Goal: Task Accomplishment & Management: Manage account settings

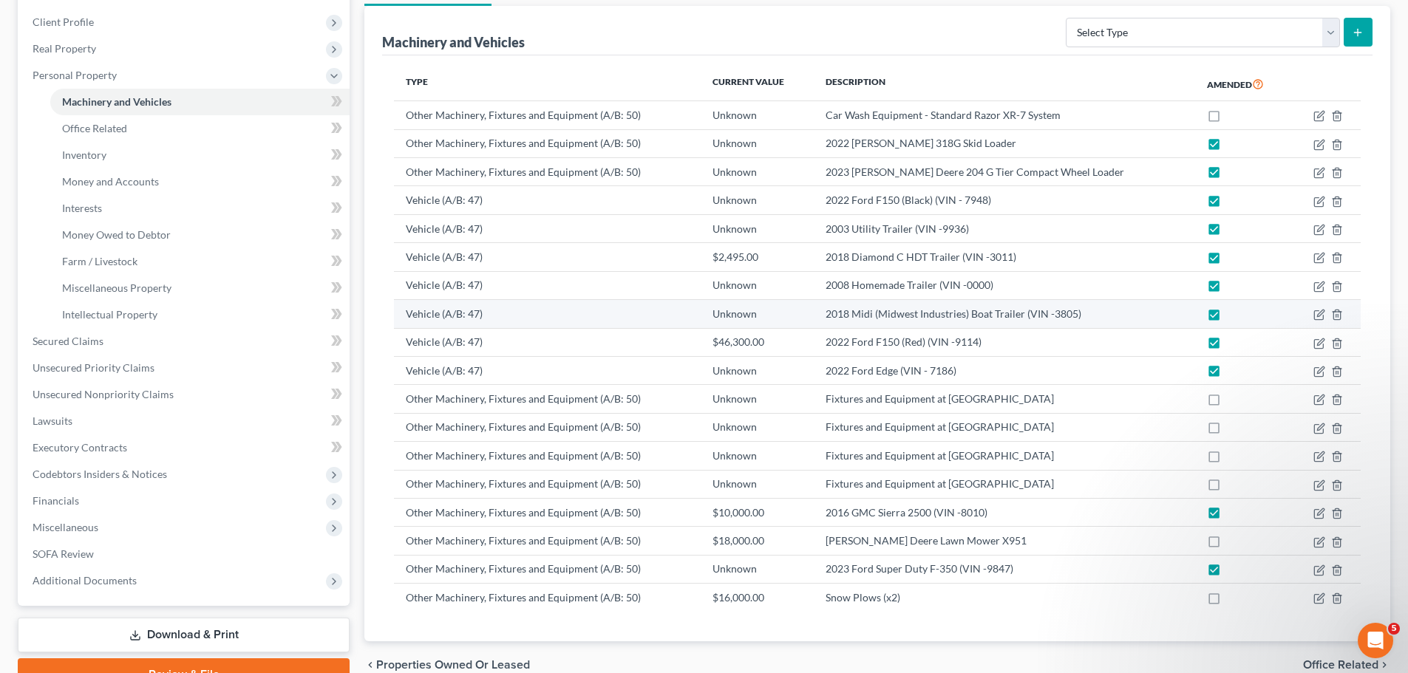
scroll to position [24, 0]
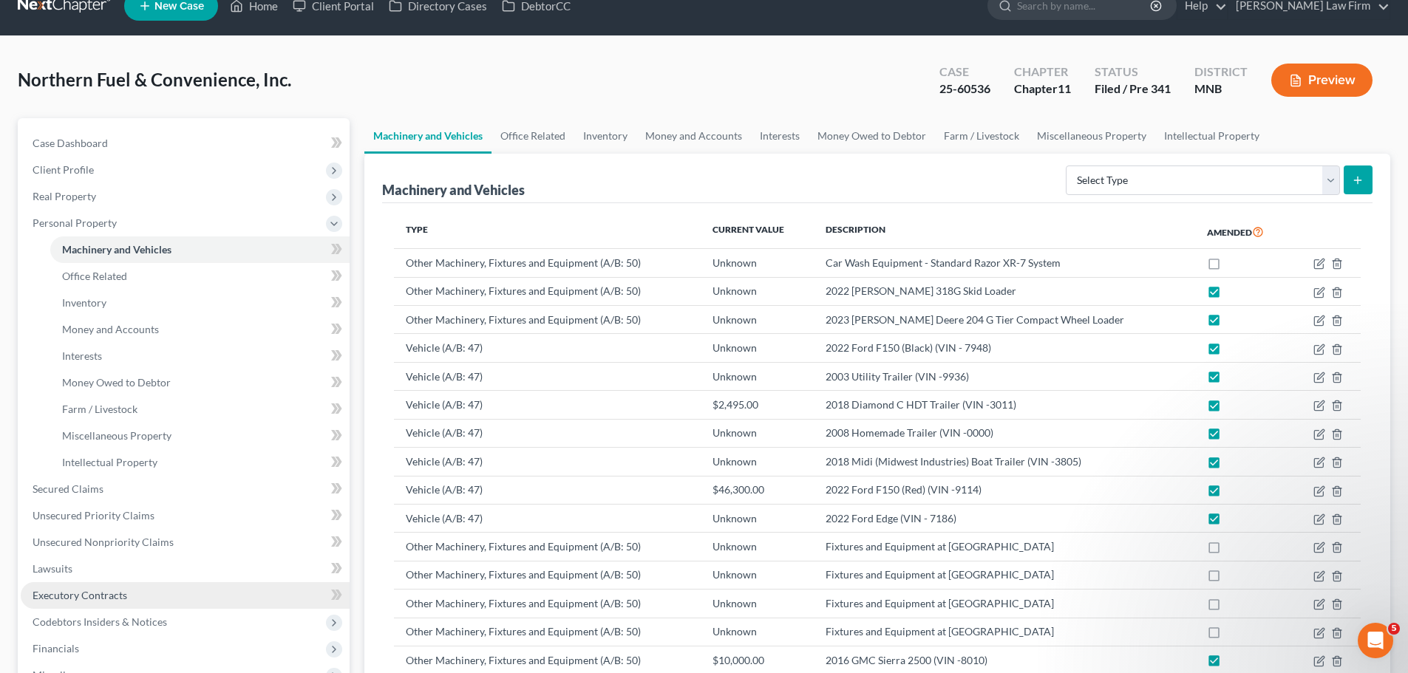
click at [91, 593] on span "Executory Contracts" at bounding box center [80, 595] width 95 height 13
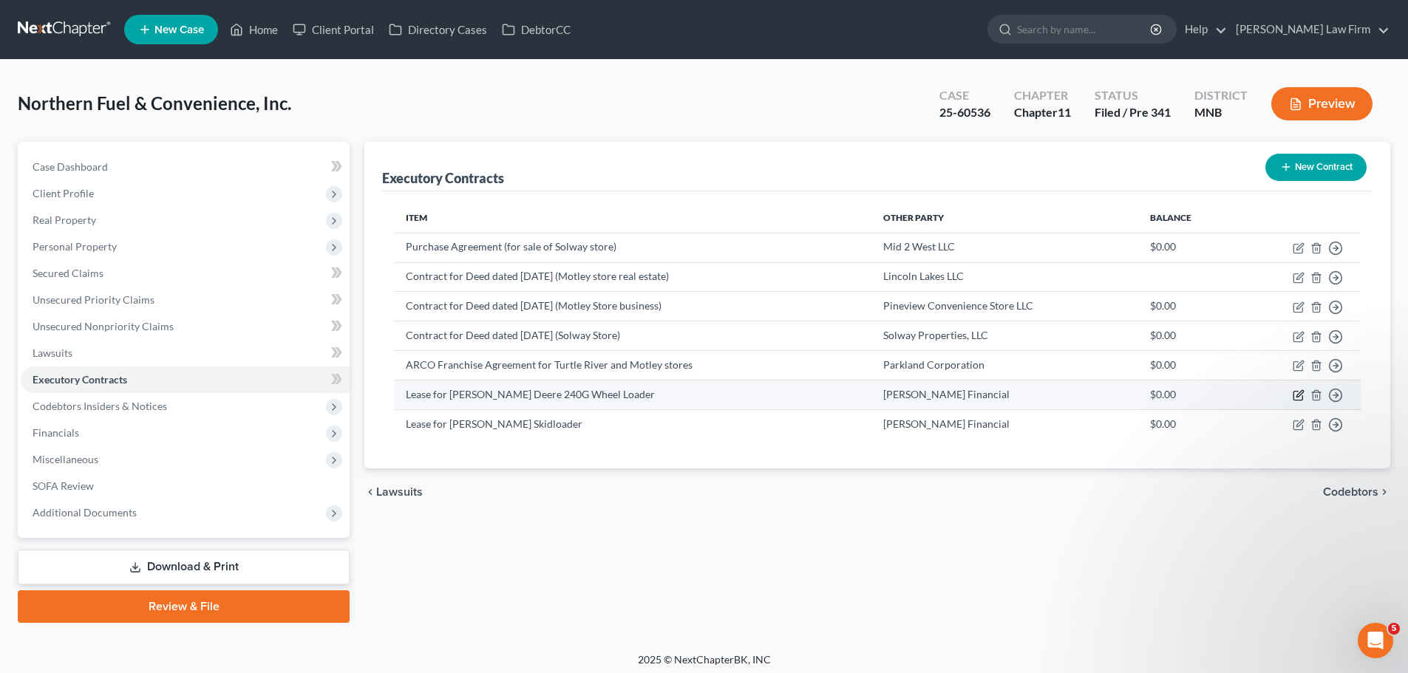
click at [1298, 393] on icon "button" at bounding box center [1299, 395] width 12 height 12
select select "3"
select select "16"
select select "2"
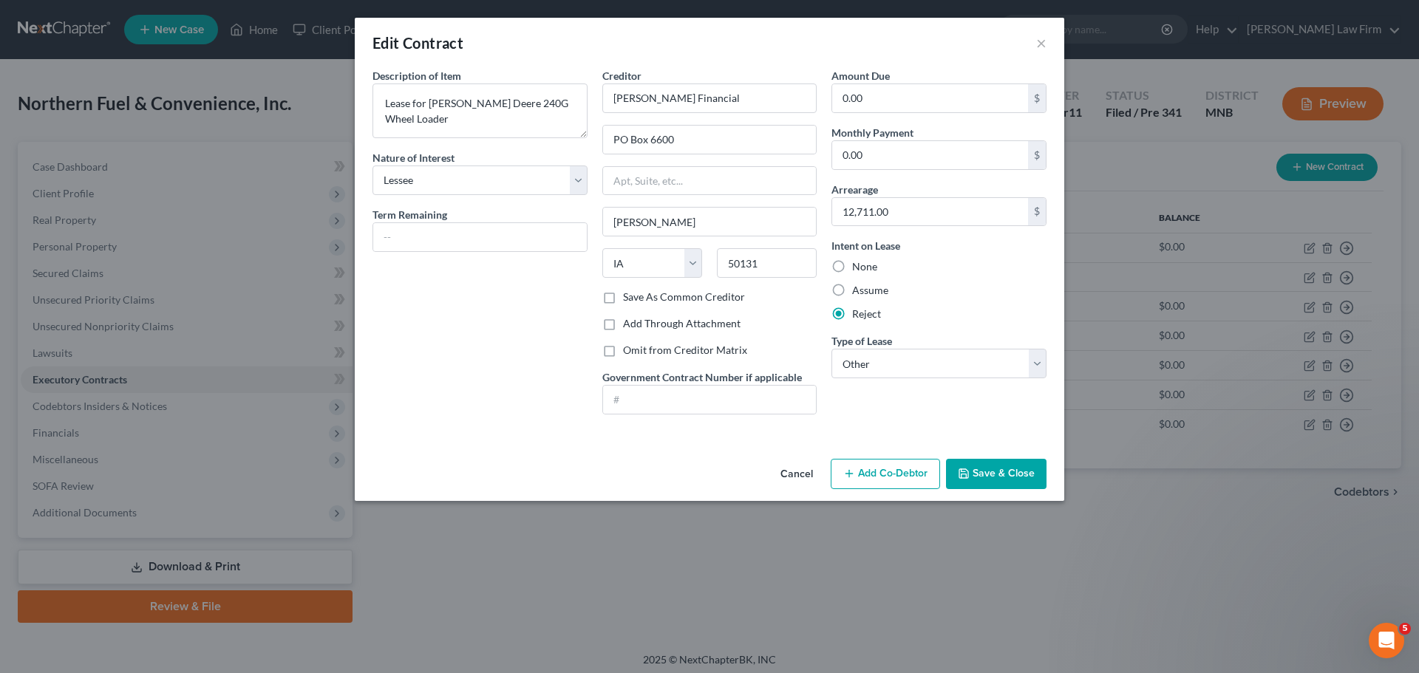
click at [794, 474] on button "Cancel" at bounding box center [797, 475] width 56 height 30
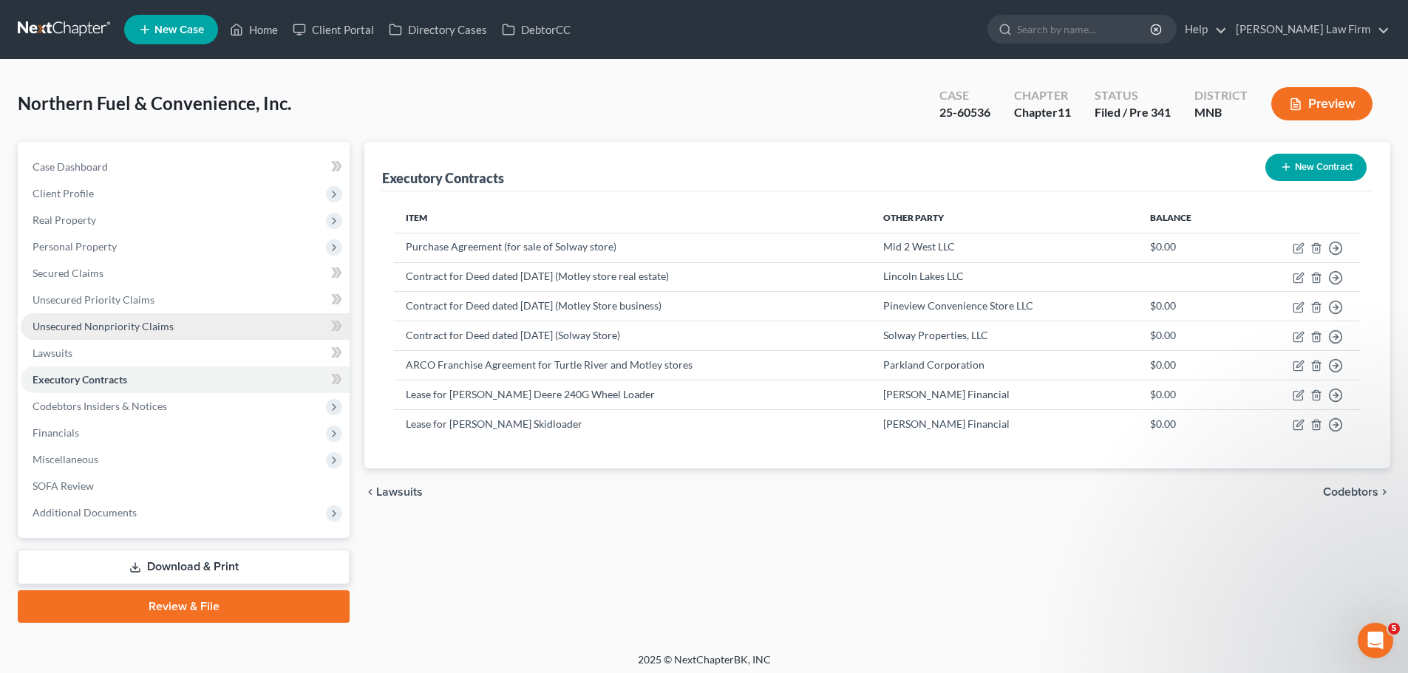
click at [85, 320] on span "Unsecured Nonpriority Claims" at bounding box center [103, 326] width 141 height 13
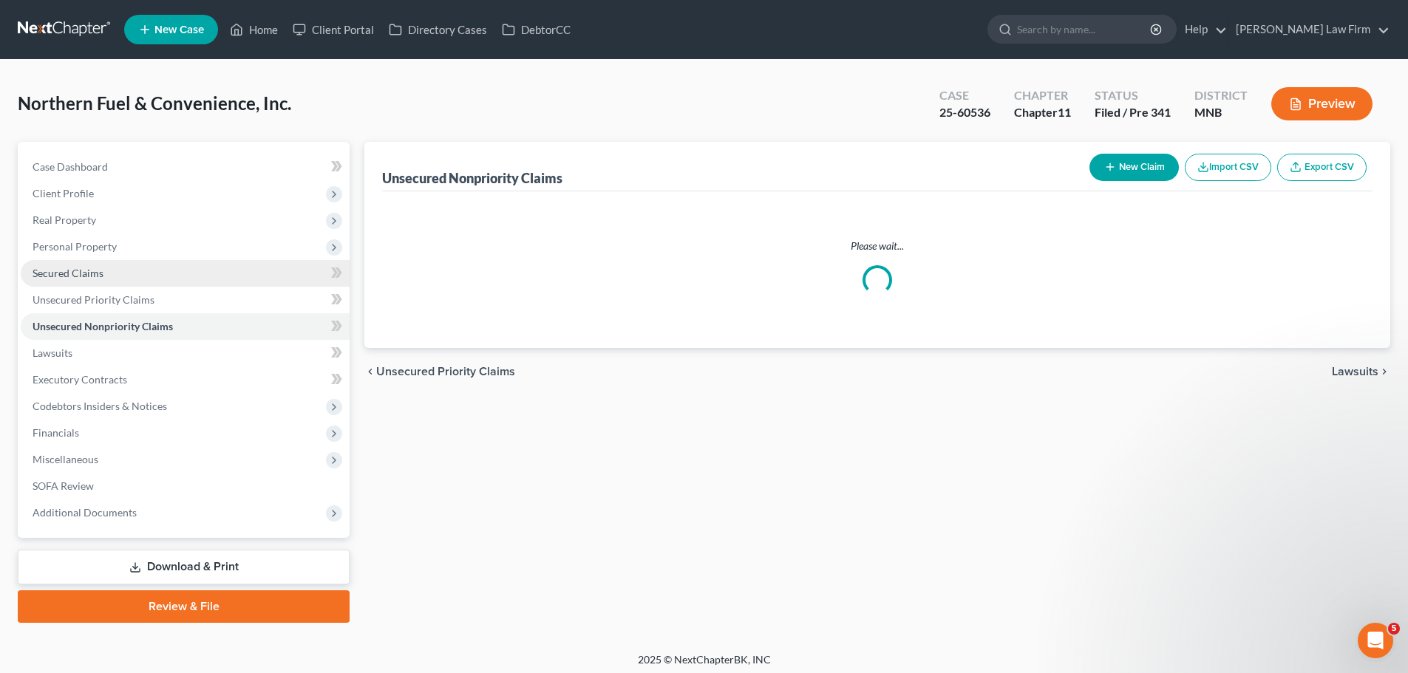
click at [114, 276] on link "Secured Claims" at bounding box center [185, 273] width 329 height 27
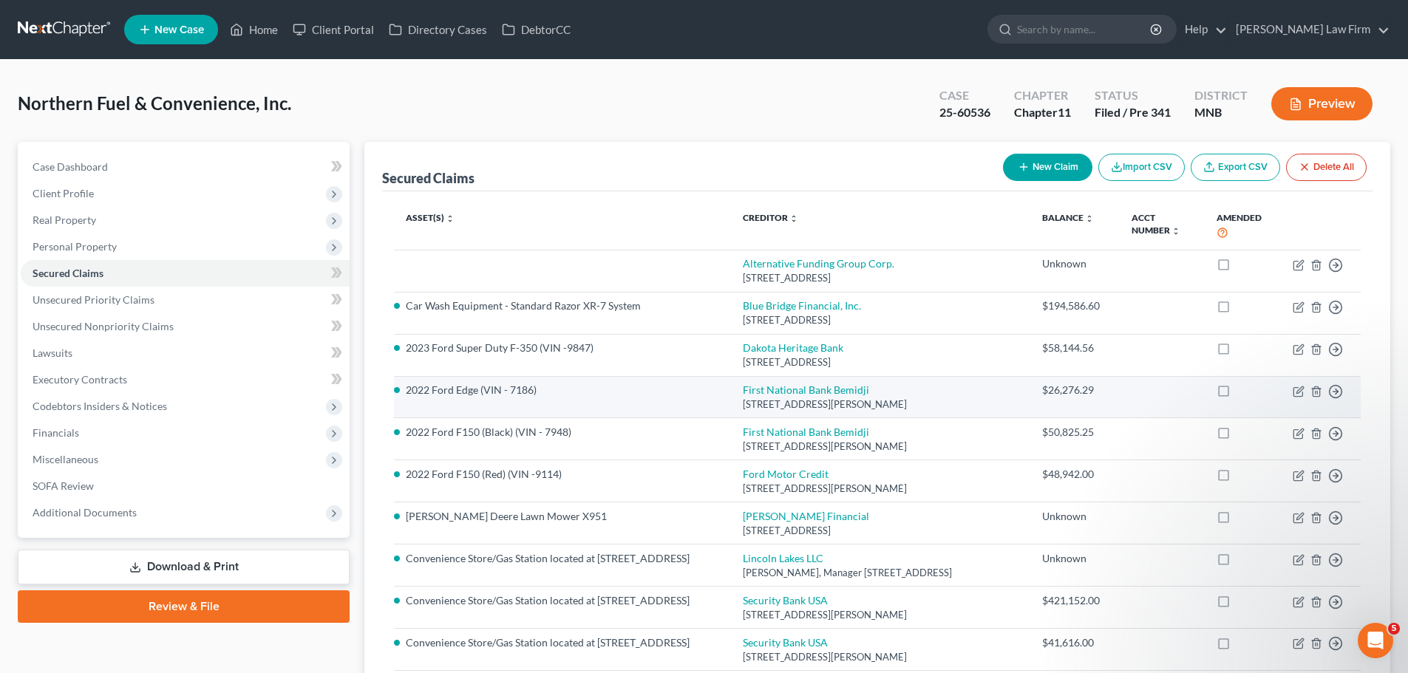
scroll to position [74, 0]
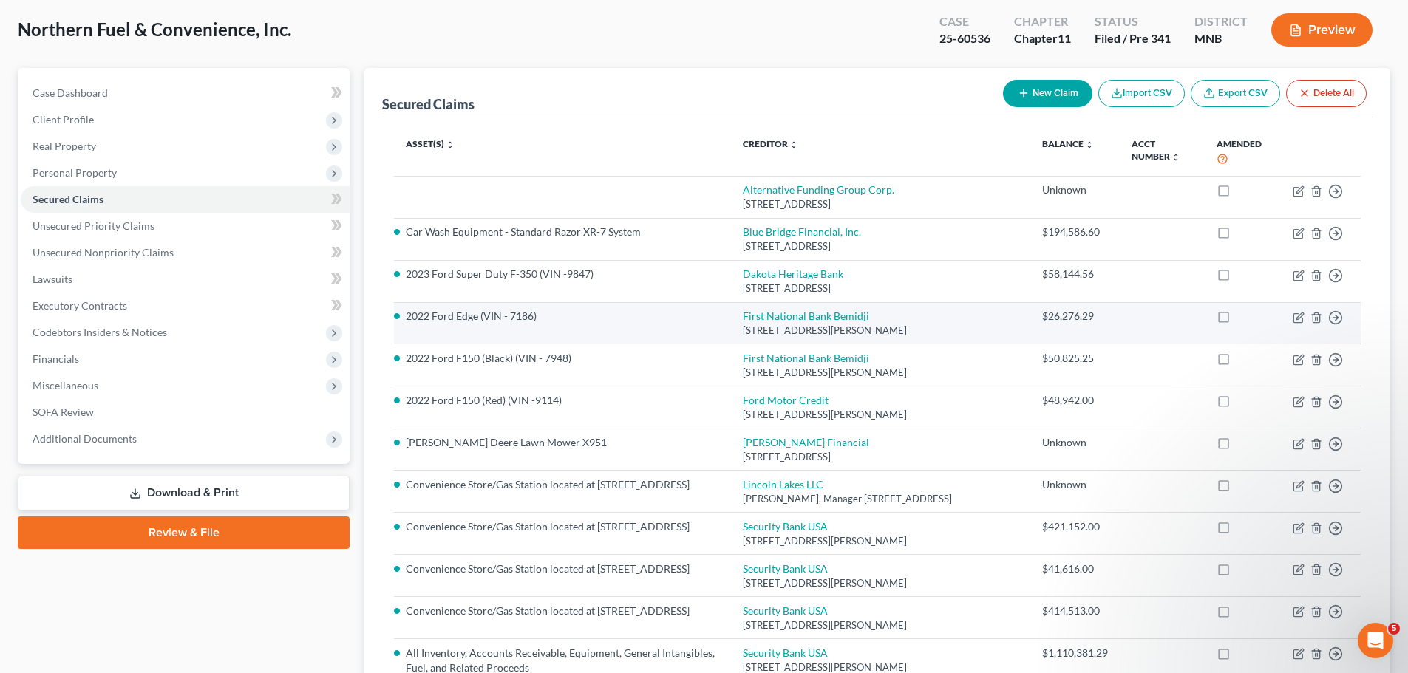
click at [1237, 320] on label at bounding box center [1237, 320] width 0 height 0
click at [1243, 318] on input "checkbox" at bounding box center [1248, 314] width 10 height 10
checkbox input "true"
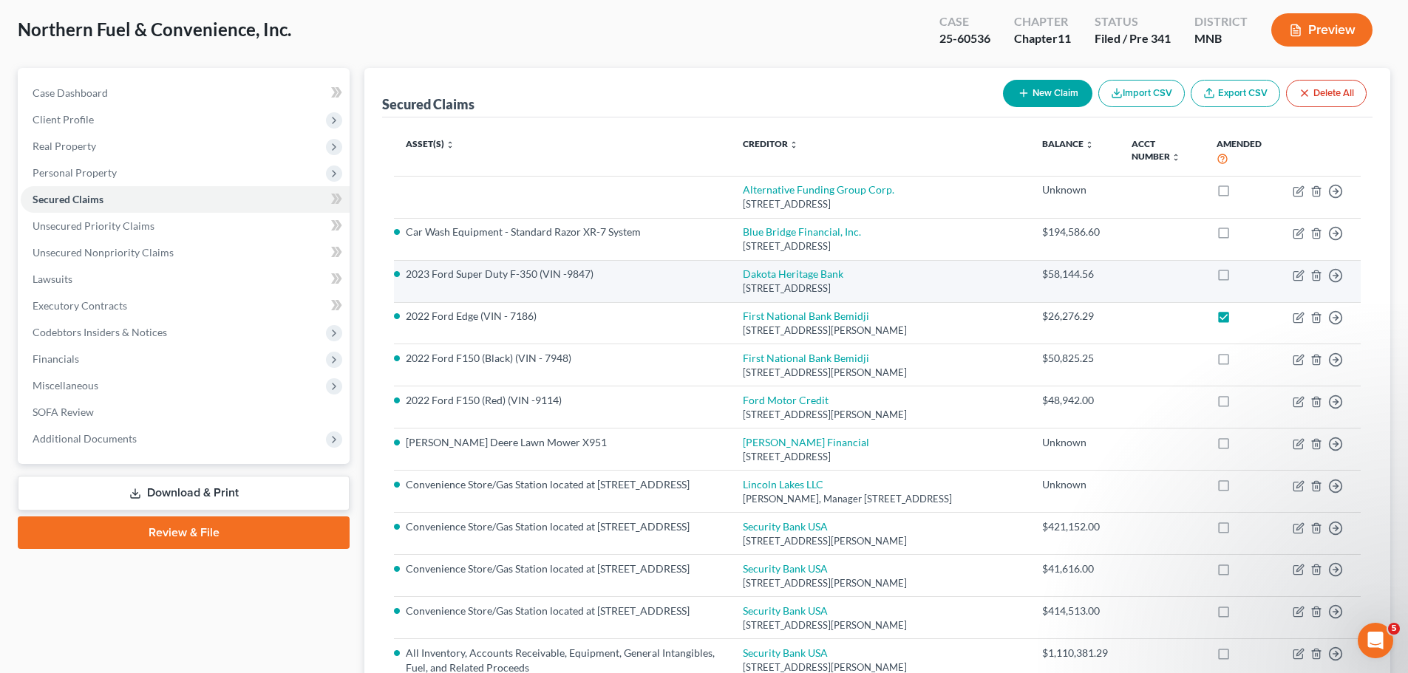
click at [1237, 278] on label at bounding box center [1237, 278] width 0 height 0
click at [1243, 274] on input "checkbox" at bounding box center [1248, 272] width 10 height 10
checkbox input "true"
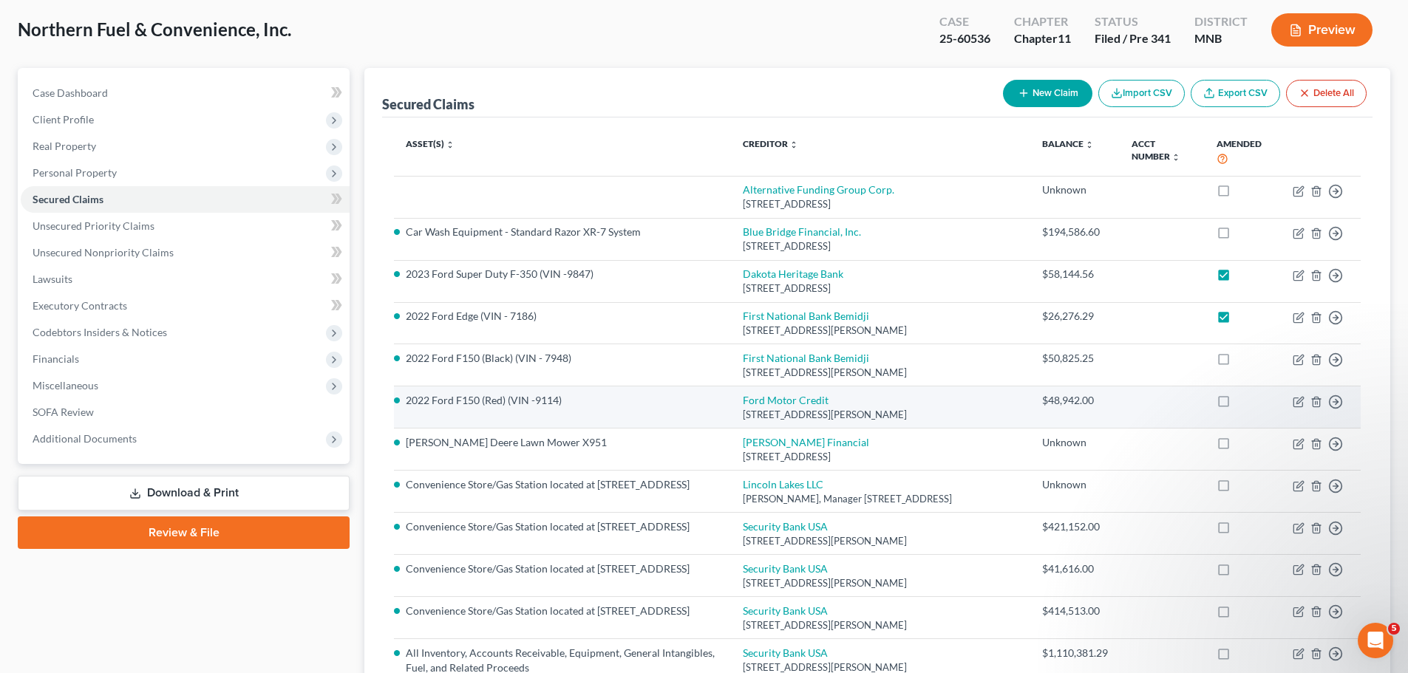
drag, startPoint x: 1218, startPoint y: 361, endPoint x: 1179, endPoint y: 419, distance: 70.3
click at [1237, 362] on label at bounding box center [1237, 362] width 0 height 0
click at [1243, 361] on input "checkbox" at bounding box center [1248, 356] width 10 height 10
checkbox input "true"
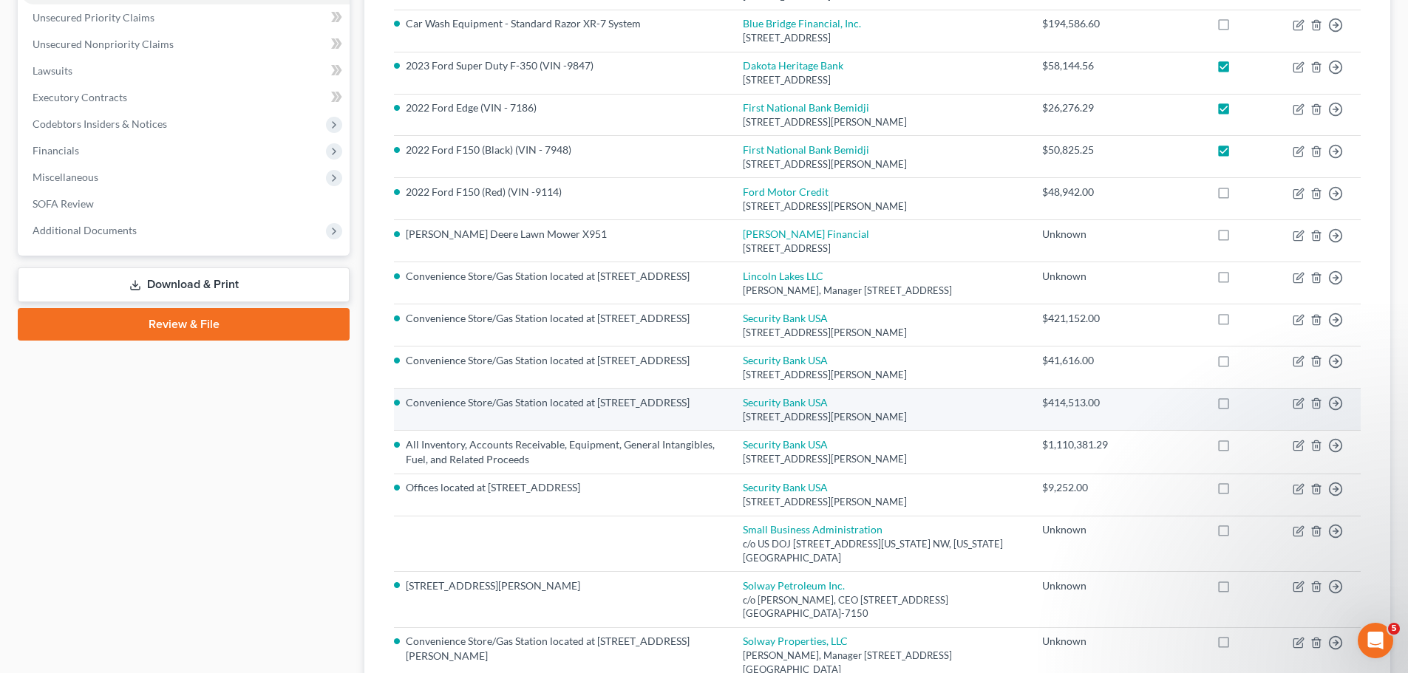
scroll to position [296, 0]
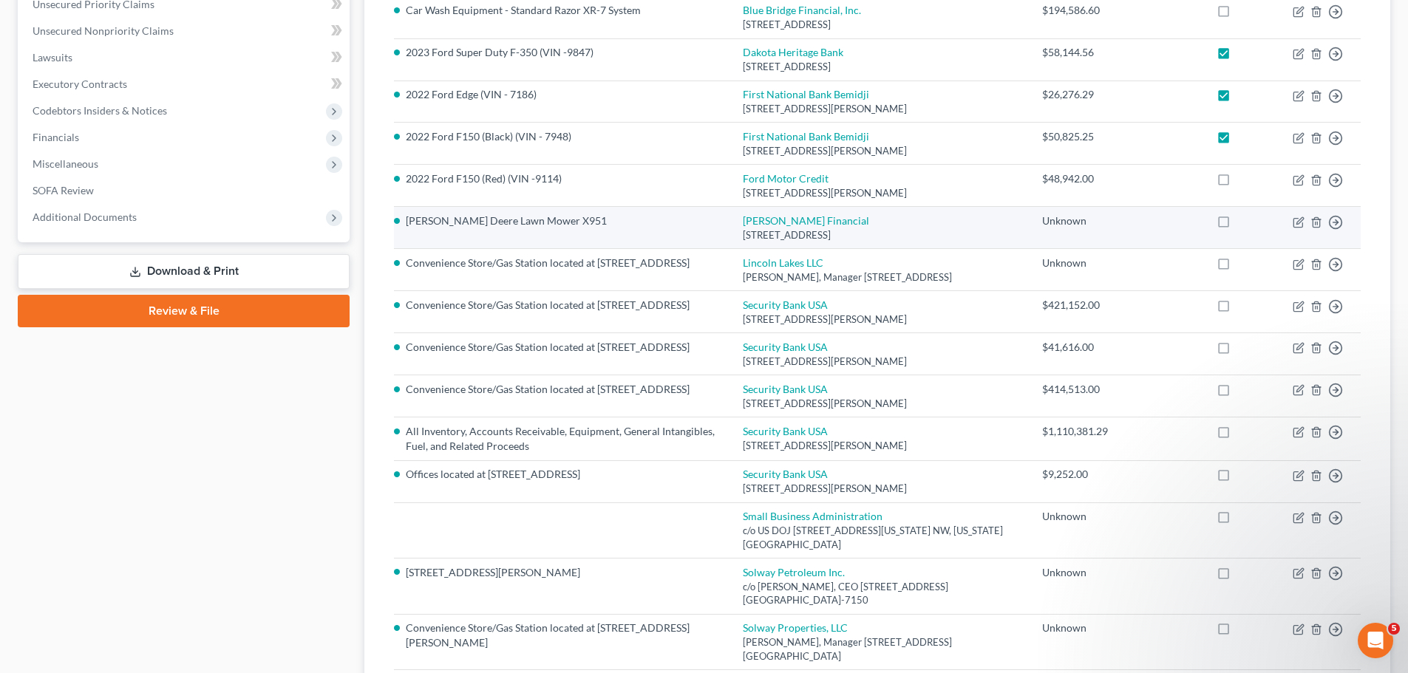
click at [1237, 183] on label at bounding box center [1237, 183] width 0 height 0
click at [1243, 179] on input "checkbox" at bounding box center [1248, 176] width 10 height 10
checkbox input "true"
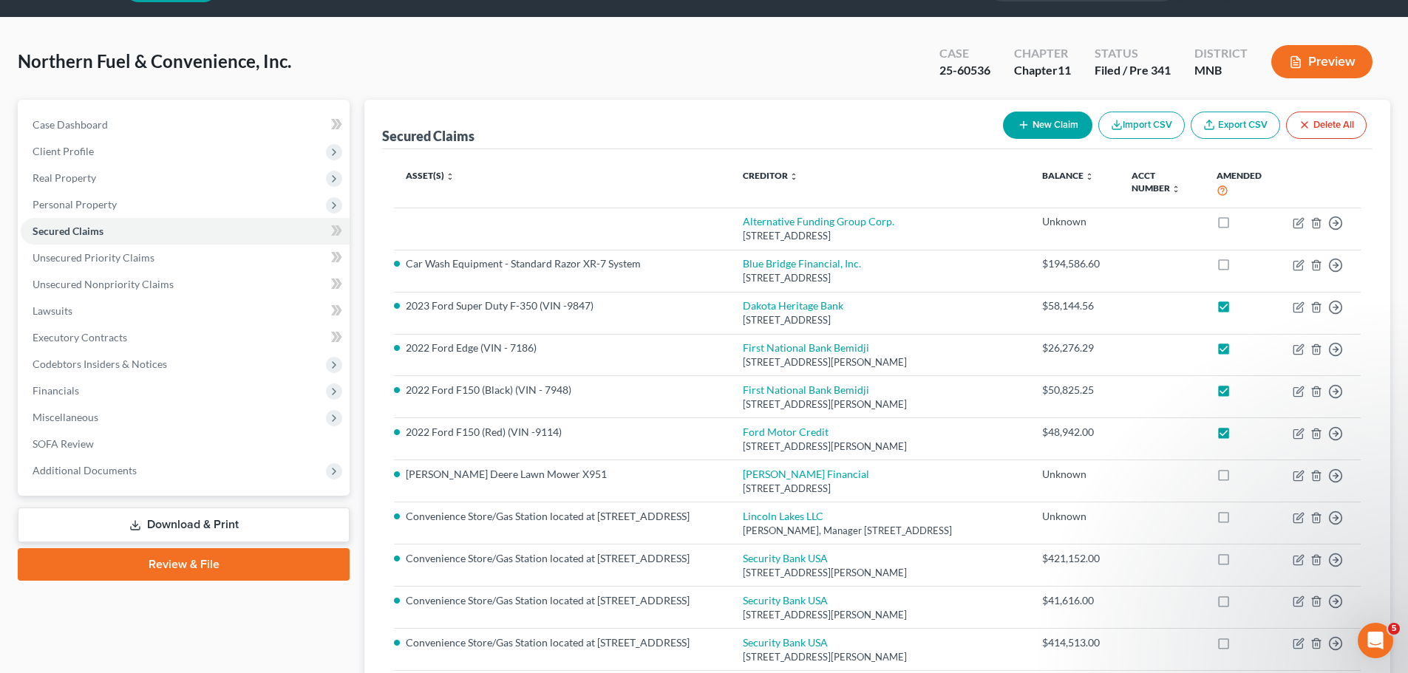
scroll to position [0, 0]
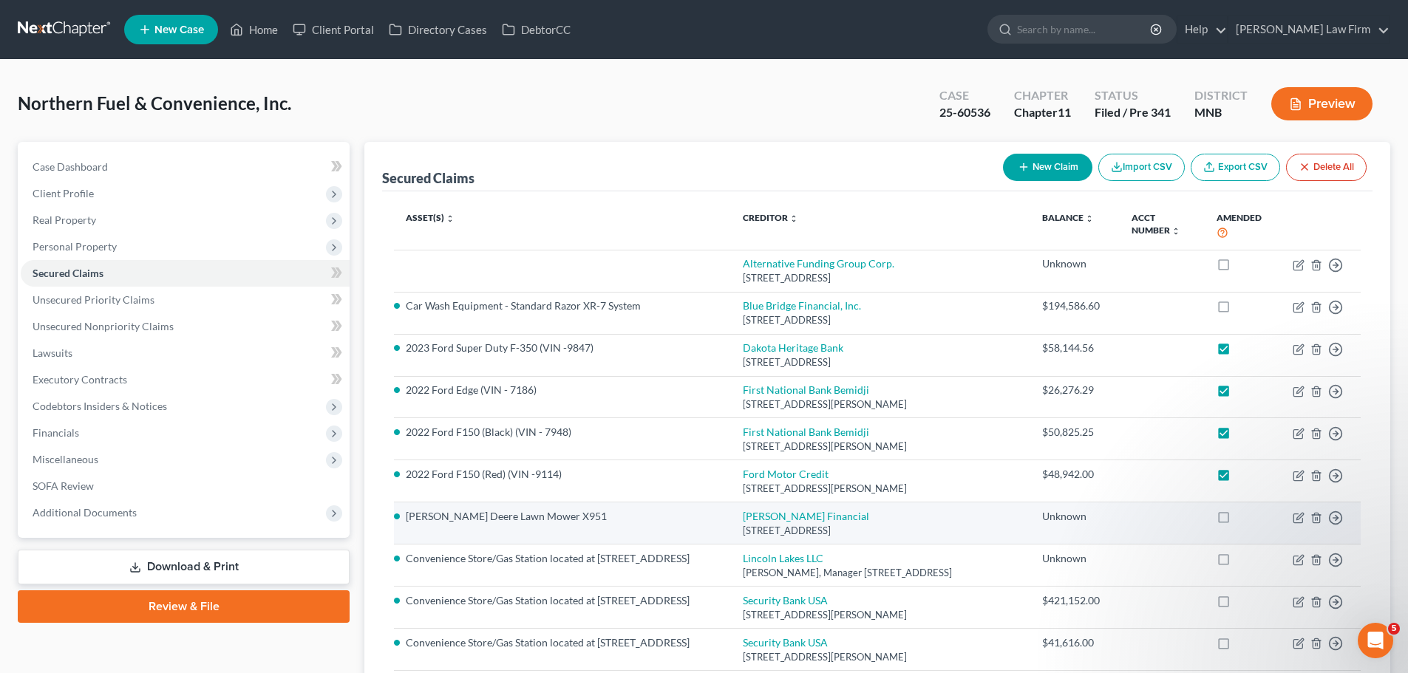
click at [1237, 520] on label at bounding box center [1237, 520] width 0 height 0
click at [1243, 519] on input "checkbox" at bounding box center [1248, 514] width 10 height 10
checkbox input "true"
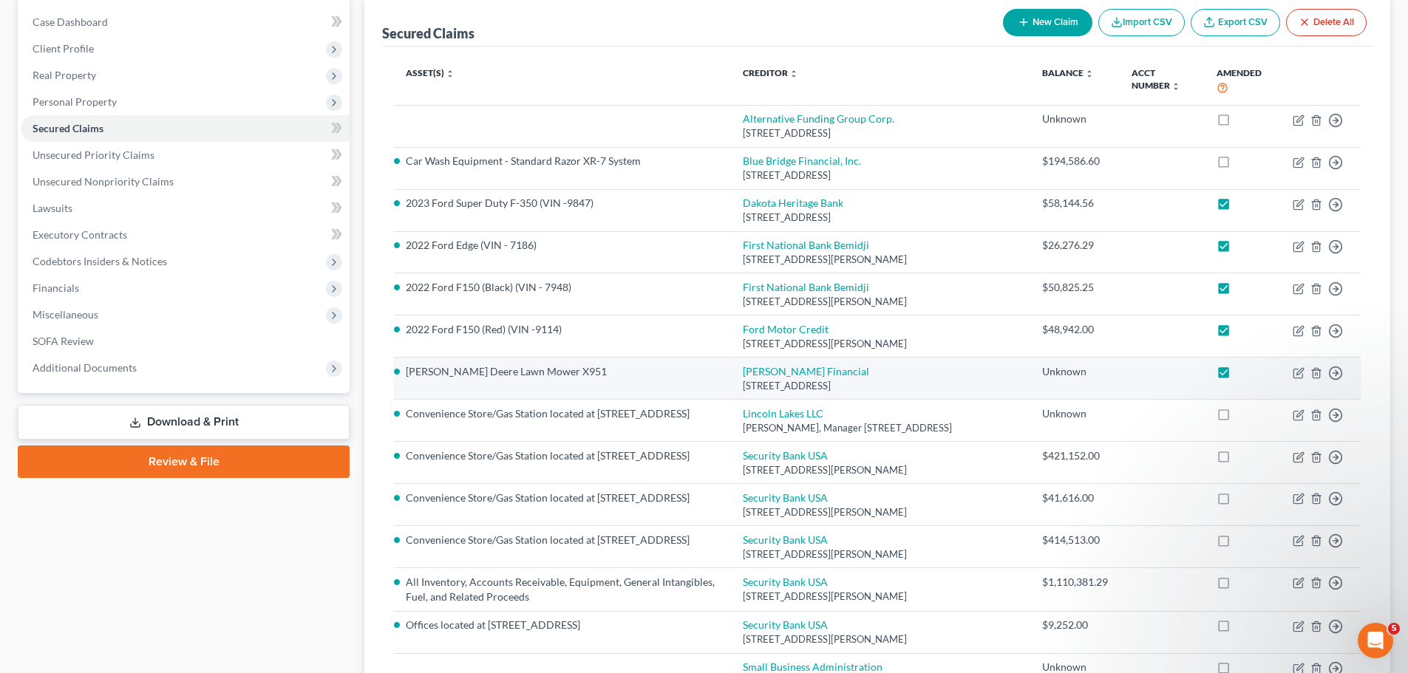
scroll to position [151, 0]
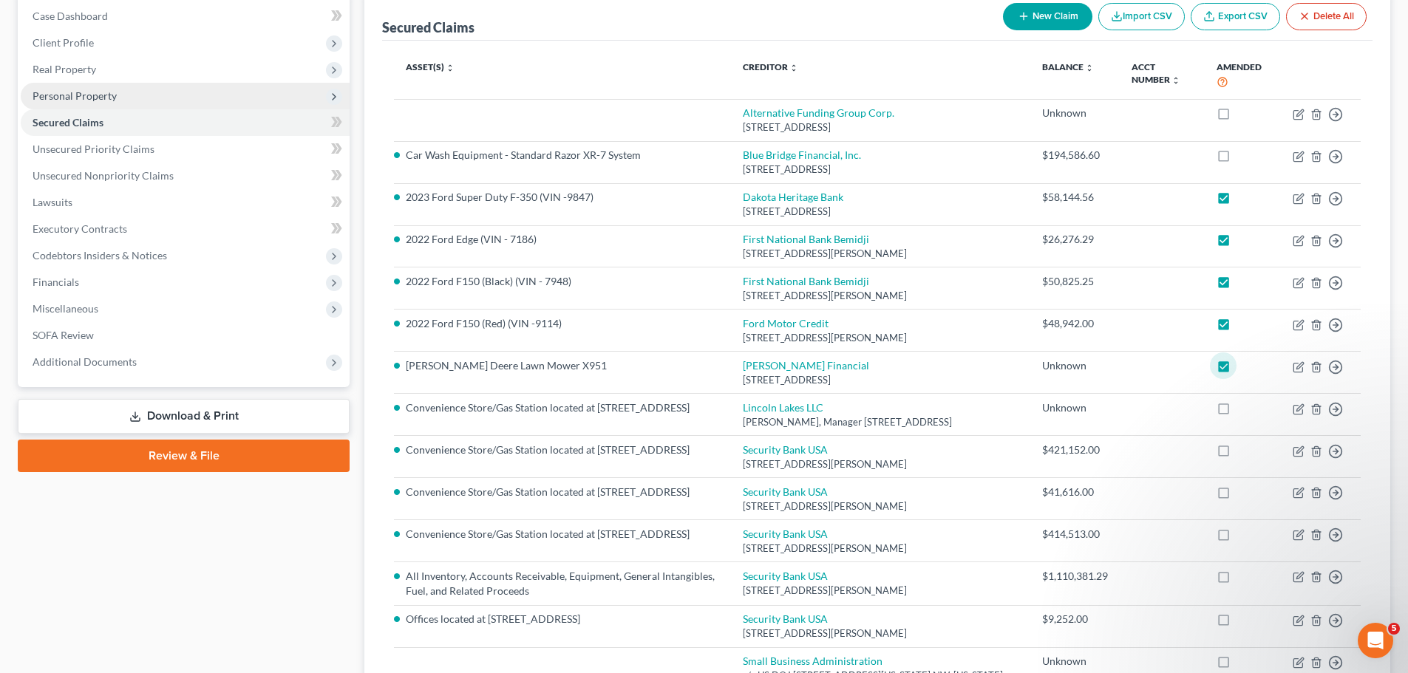
drag, startPoint x: 81, startPoint y: 84, endPoint x: 87, endPoint y: 91, distance: 9.4
click at [81, 84] on span "Personal Property" at bounding box center [185, 96] width 329 height 27
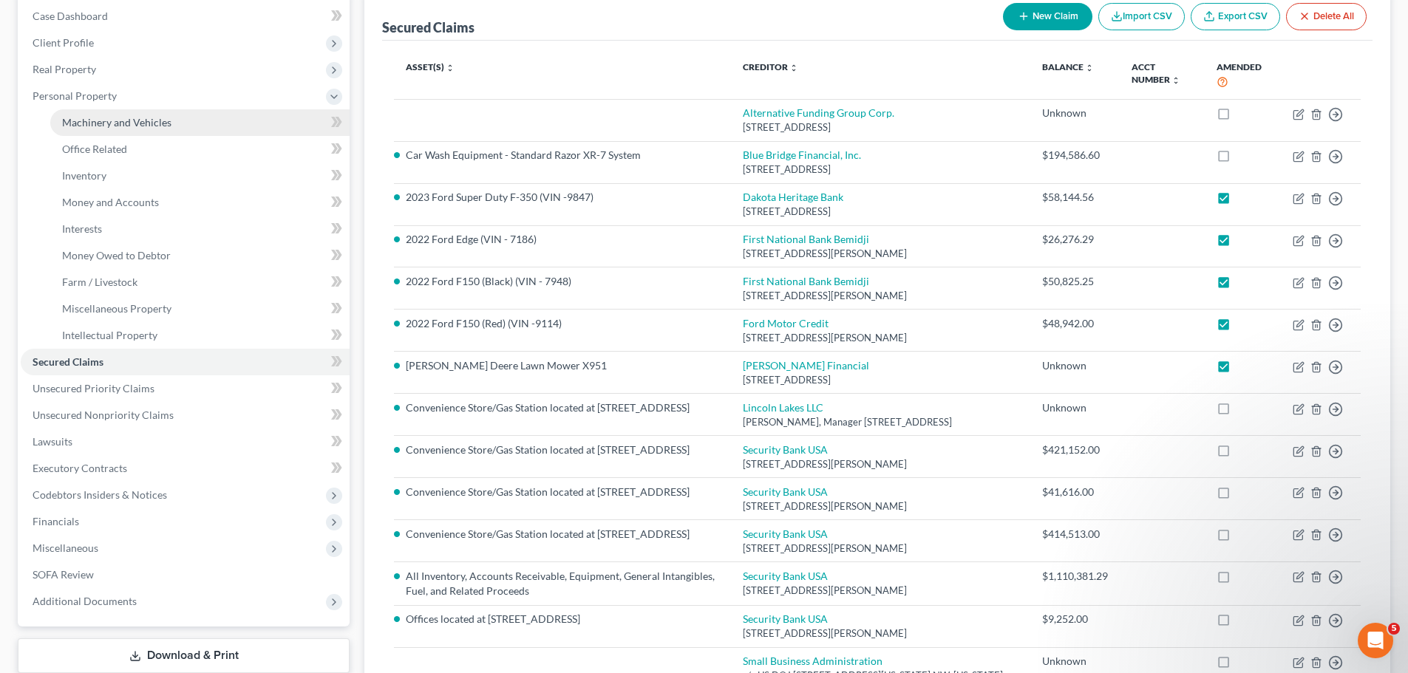
click at [98, 125] on span "Machinery and Vehicles" at bounding box center [116, 122] width 109 height 13
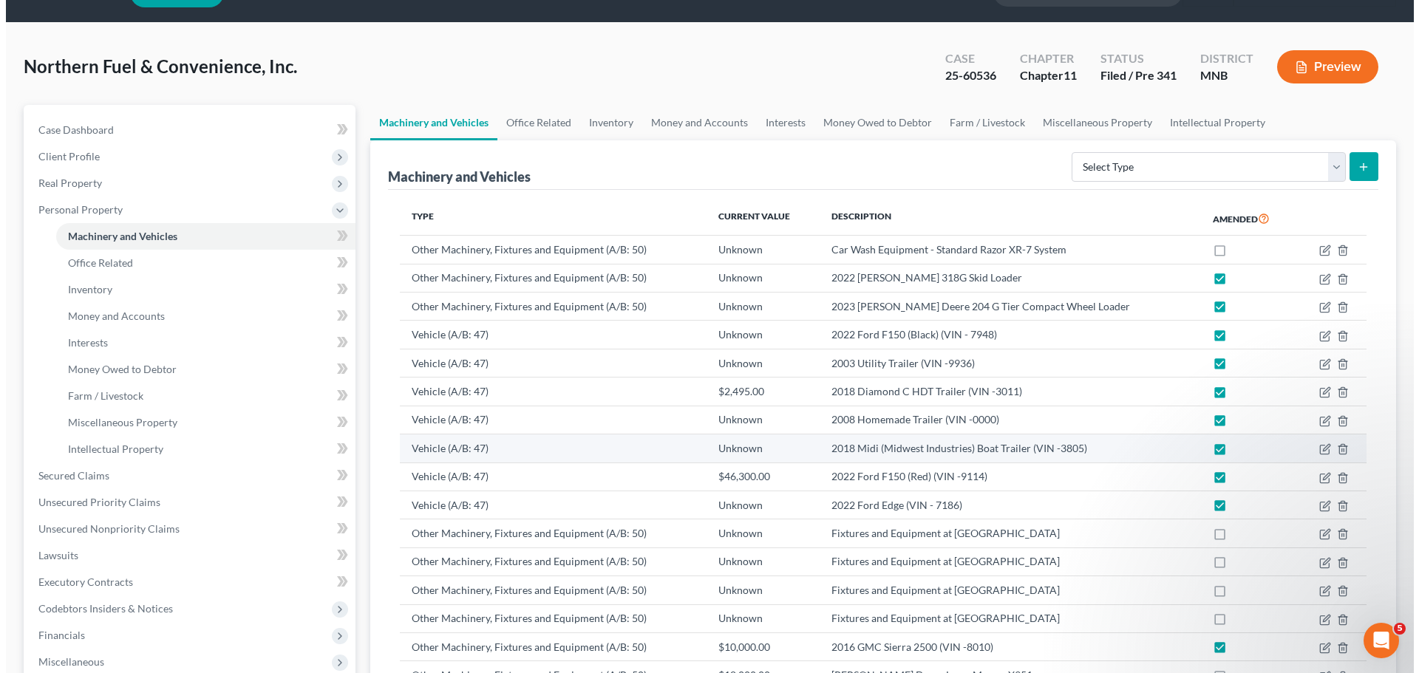
scroll to position [74, 0]
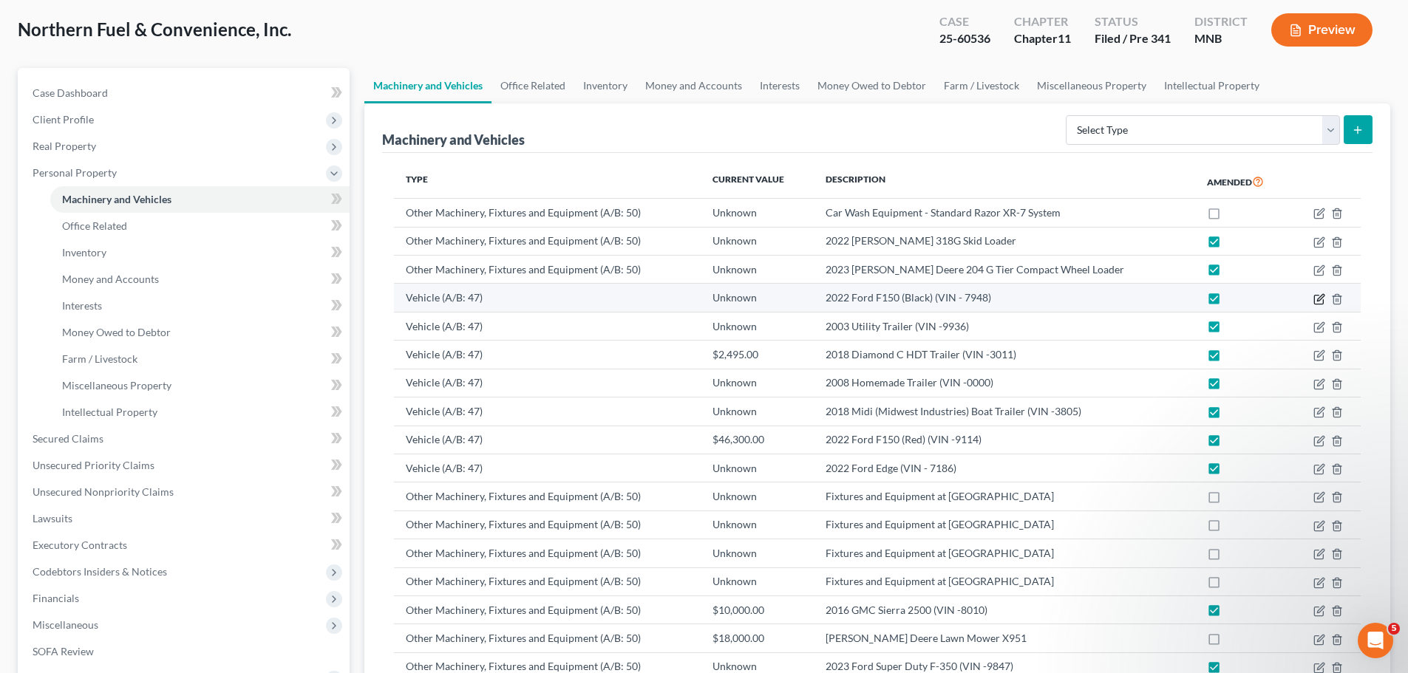
click at [1318, 299] on icon "button" at bounding box center [1320, 297] width 7 height 7
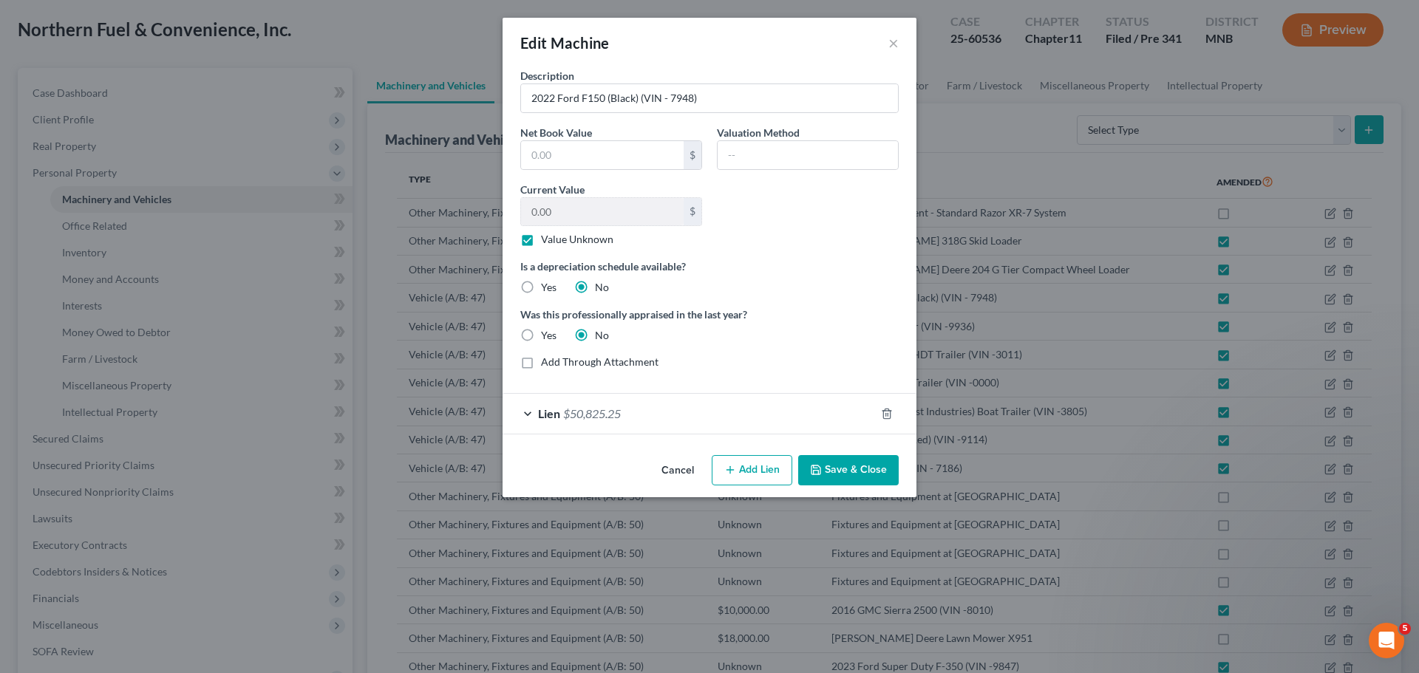
click at [541, 240] on label "Value Unknown" at bounding box center [577, 239] width 72 height 15
click at [547, 240] on input "Value Unknown" at bounding box center [552, 237] width 10 height 10
checkbox input "false"
click at [767, 157] on input "text" at bounding box center [808, 155] width 180 height 28
type input "C"
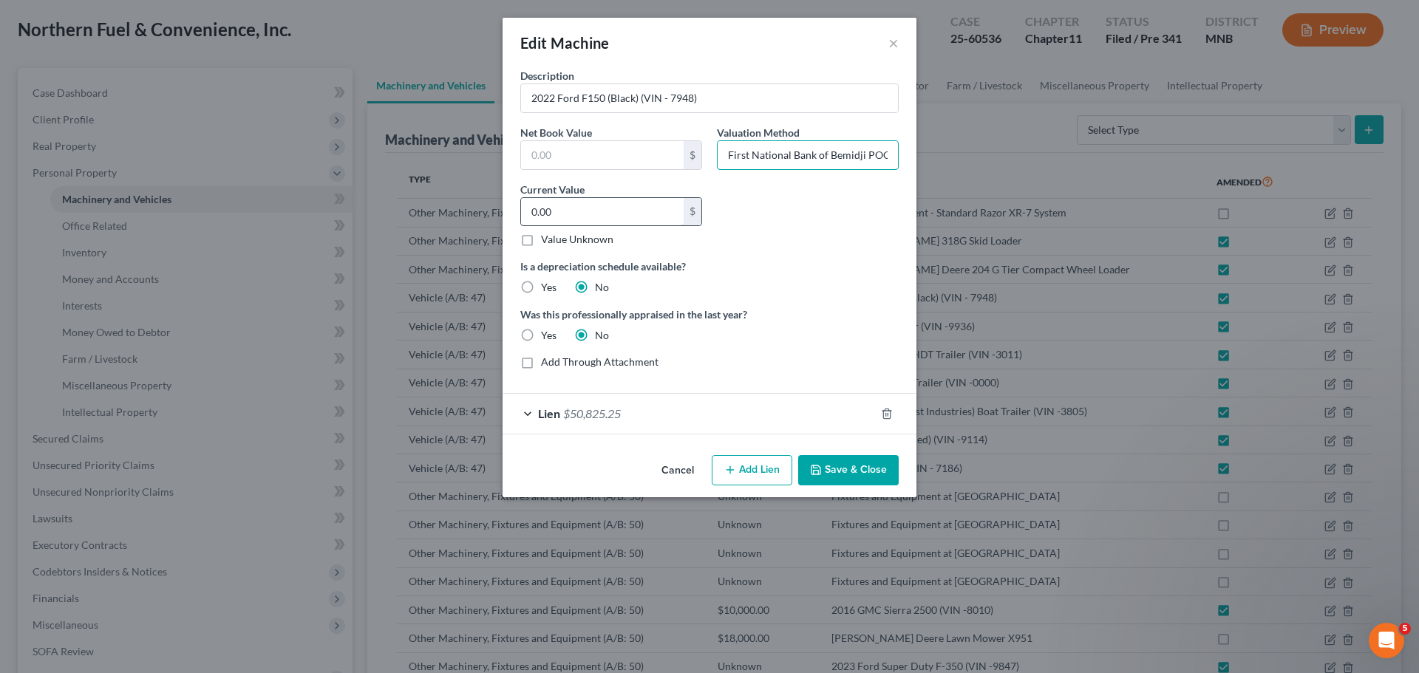
type input "First National Bank of Bemidji POC"
click at [568, 207] on input "0.00" at bounding box center [602, 212] width 163 height 28
type input "46,300"
click at [835, 467] on button "Save & Close" at bounding box center [848, 470] width 101 height 31
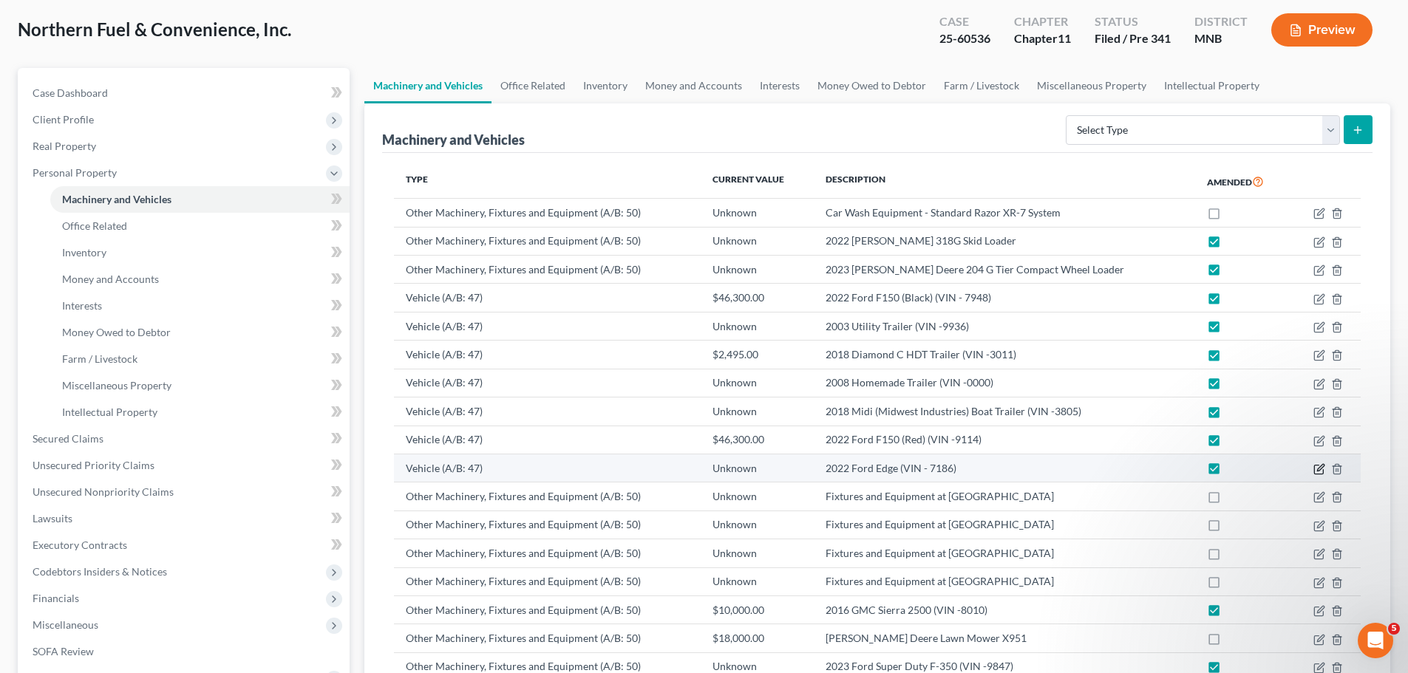
drag, startPoint x: 1322, startPoint y: 469, endPoint x: 1290, endPoint y: 457, distance: 33.7
click at [1322, 469] on icon "button" at bounding box center [1320, 467] width 7 height 7
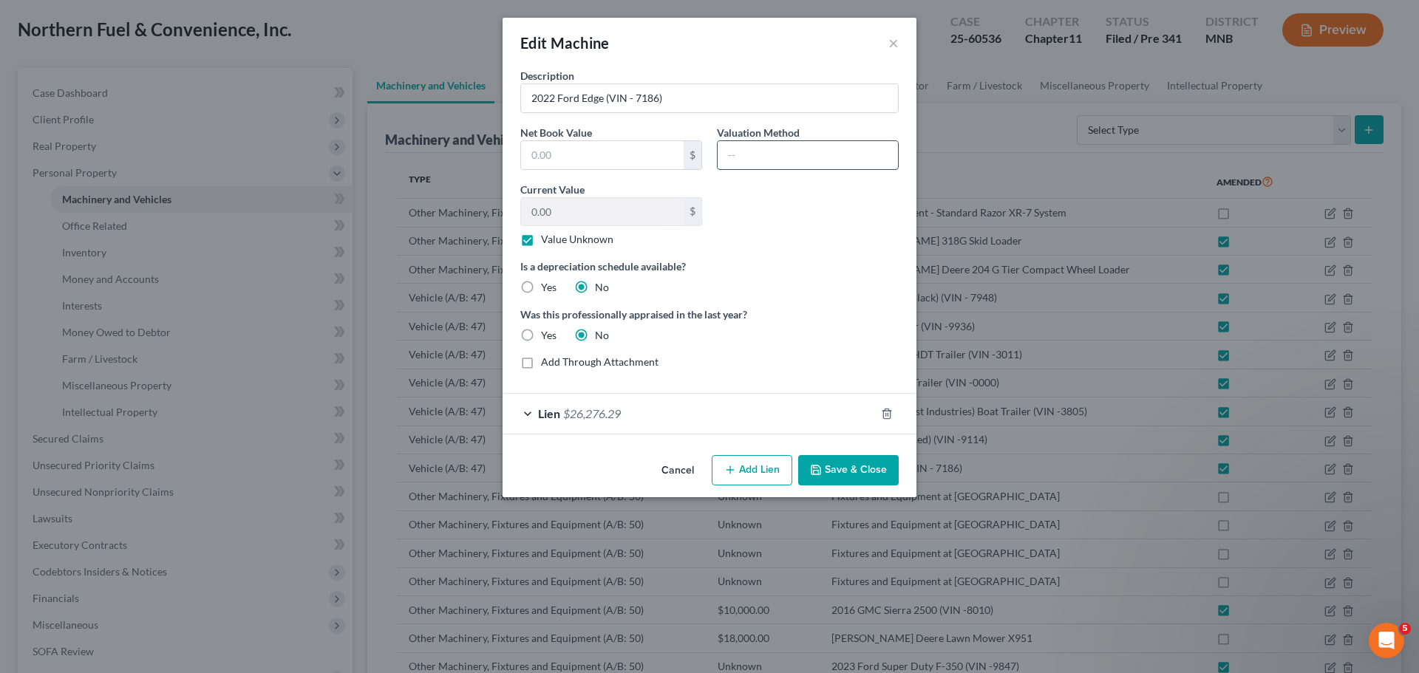
drag, startPoint x: 749, startPoint y: 160, endPoint x: 800, endPoint y: 161, distance: 51.7
click at [749, 160] on input "text" at bounding box center [808, 155] width 180 height 28
drag, startPoint x: 616, startPoint y: 156, endPoint x: 627, endPoint y: 160, distance: 12.4
click at [616, 156] on input "text" at bounding box center [602, 155] width 163 height 28
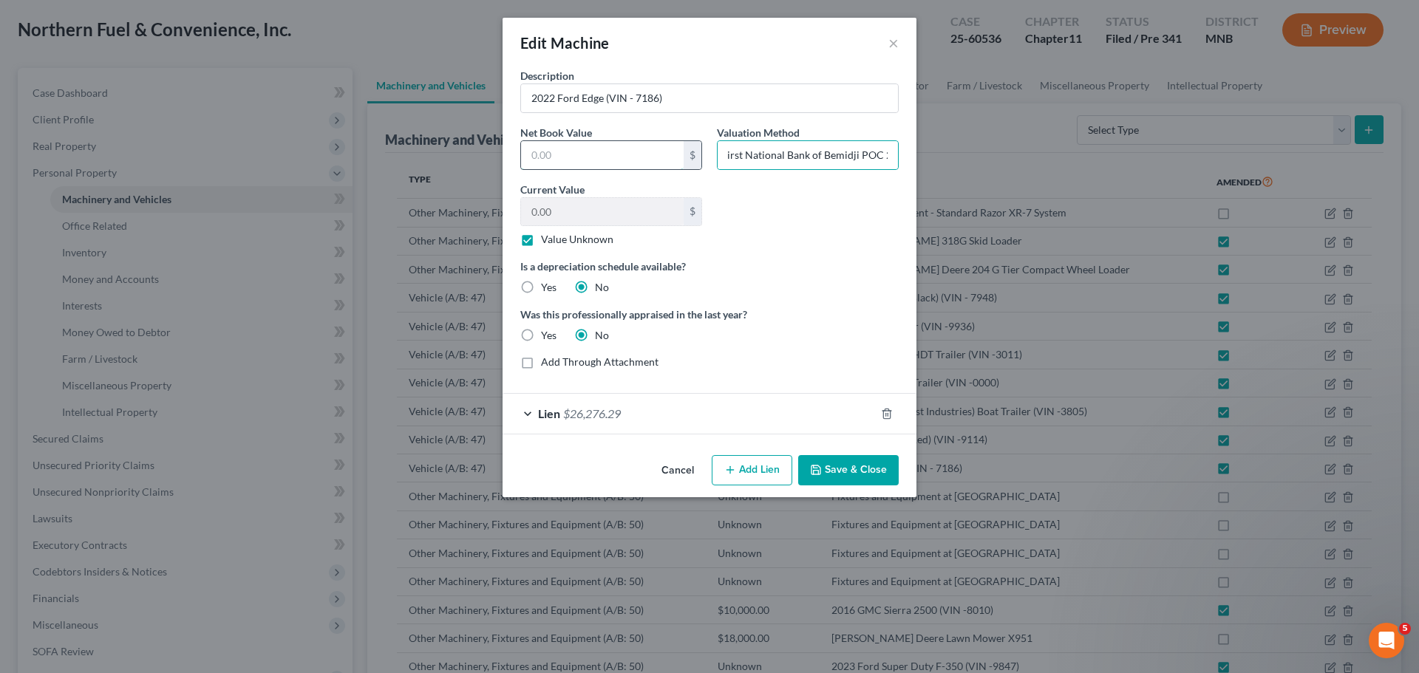
scroll to position [0, 0]
click at [886, 154] on input "First National Bank of Bemidji POC 2" at bounding box center [808, 155] width 180 height 28
click at [579, 159] on input "text" at bounding box center [602, 155] width 163 height 28
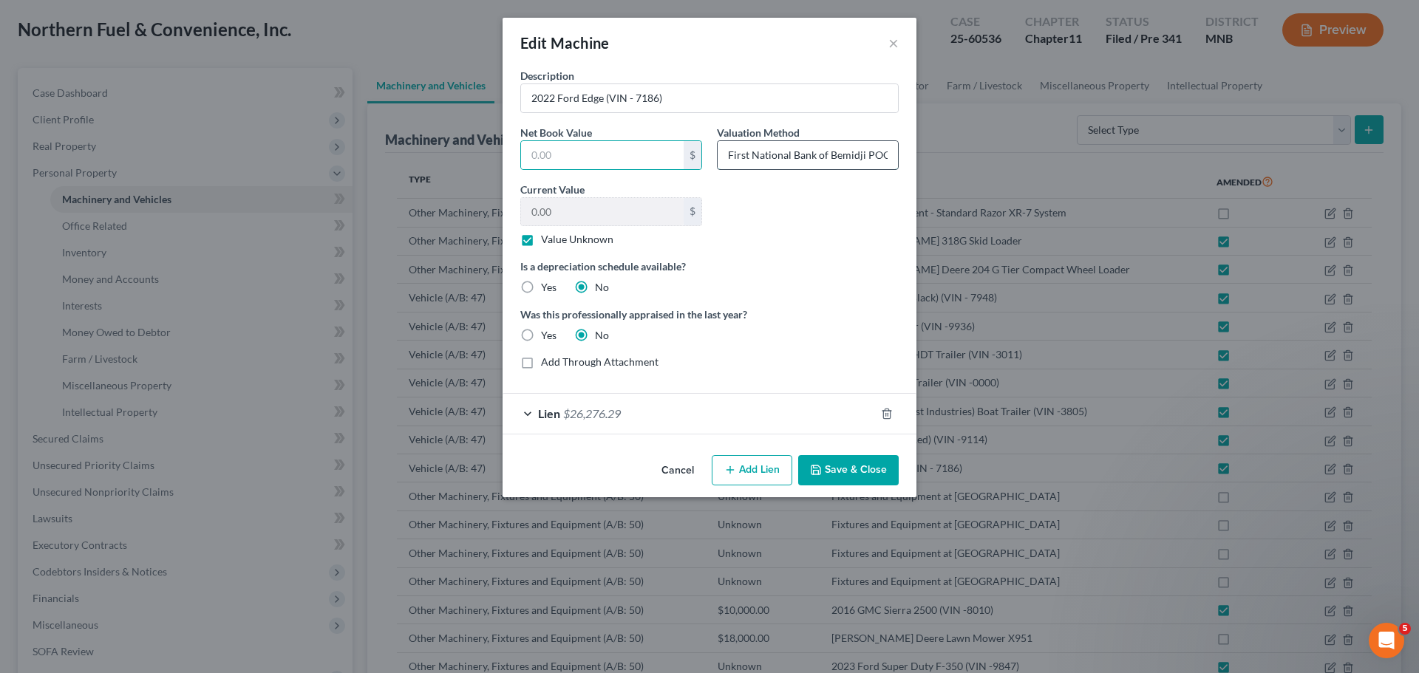
click at [875, 155] on input "First National Bank of Bemidji POC (Claim 2)" at bounding box center [808, 155] width 180 height 28
drag, startPoint x: 876, startPoint y: 151, endPoint x: 927, endPoint y: 150, distance: 51.0
click at [927, 150] on div "Edit Machine × Description 2022 Ford Edge (VIN - 7186) Net Book Value $ Valuati…" at bounding box center [709, 336] width 1419 height 673
click at [887, 151] on input "First National Bank of Bemidji POC (Claim 2)" at bounding box center [808, 155] width 180 height 28
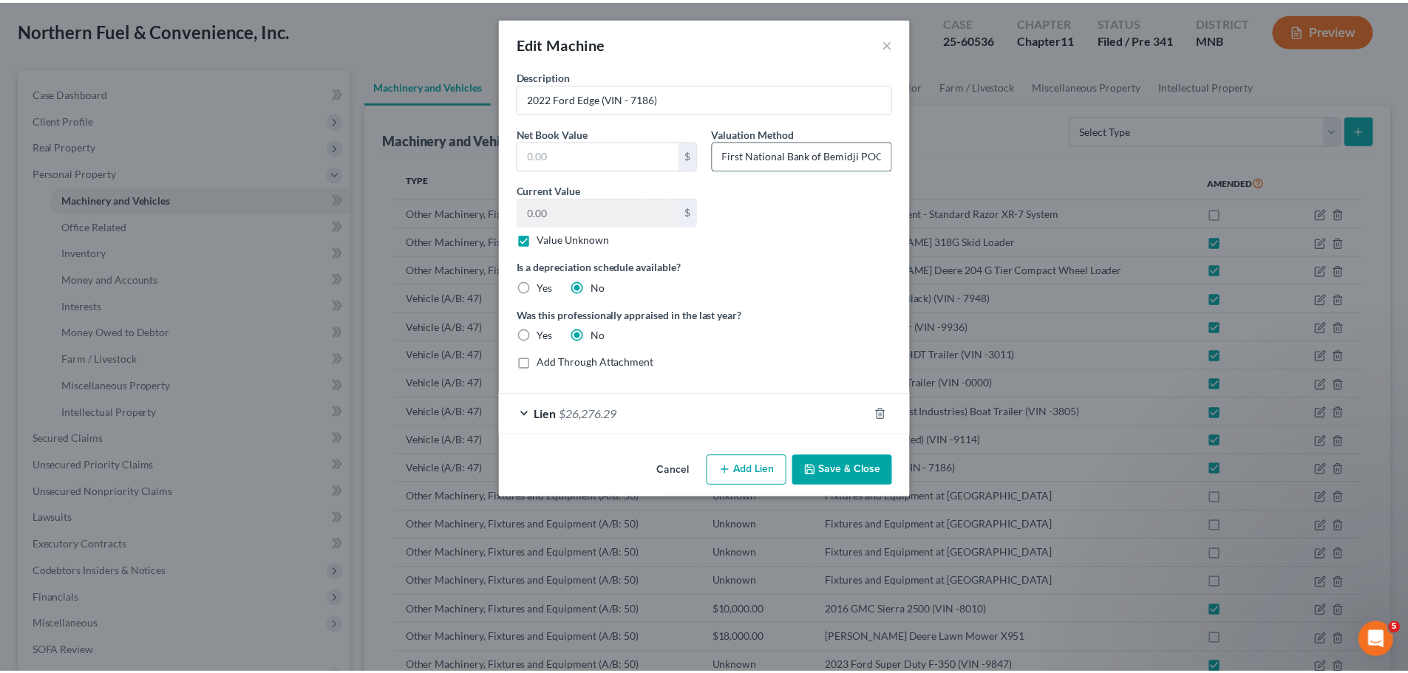
scroll to position [0, 0]
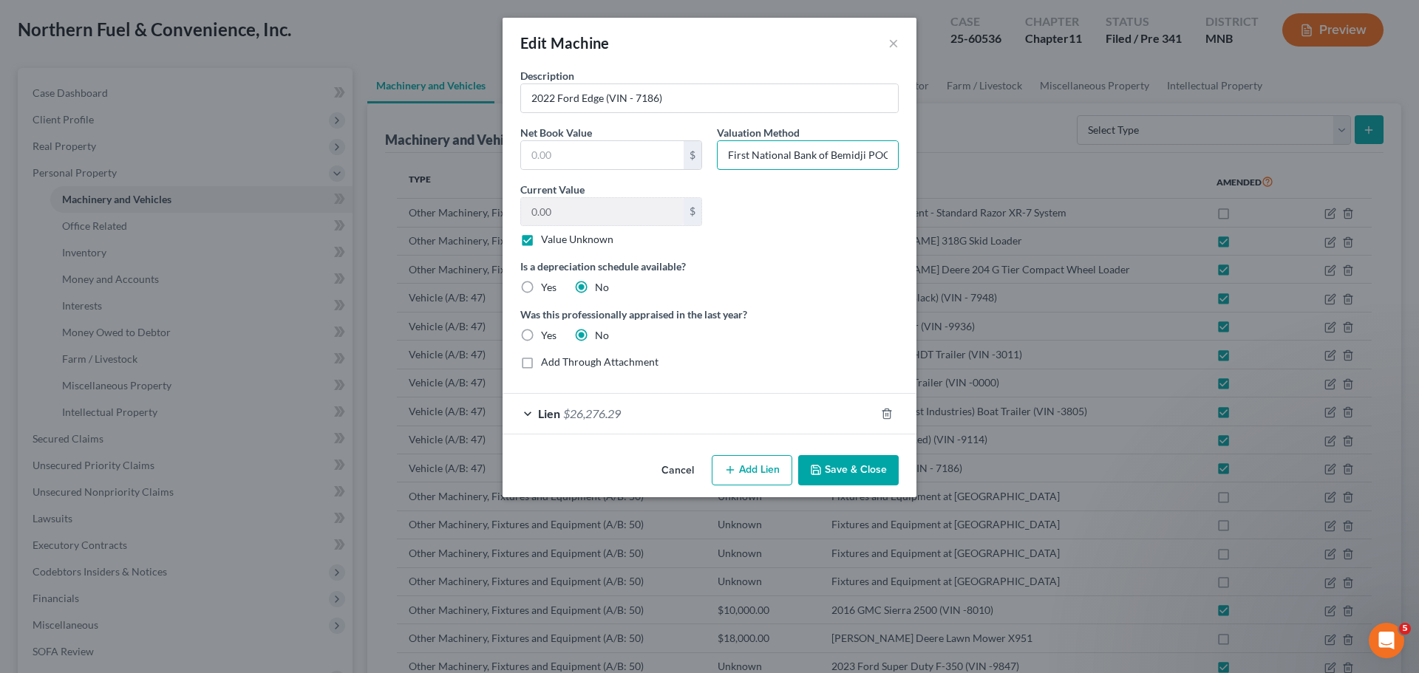
type input "First National Bank of Bemidji POC"
click at [541, 240] on label "Value Unknown" at bounding box center [577, 239] width 72 height 15
click at [547, 240] on input "Value Unknown" at bounding box center [552, 237] width 10 height 10
checkbox input "false"
click at [565, 217] on input "0.00" at bounding box center [602, 212] width 163 height 28
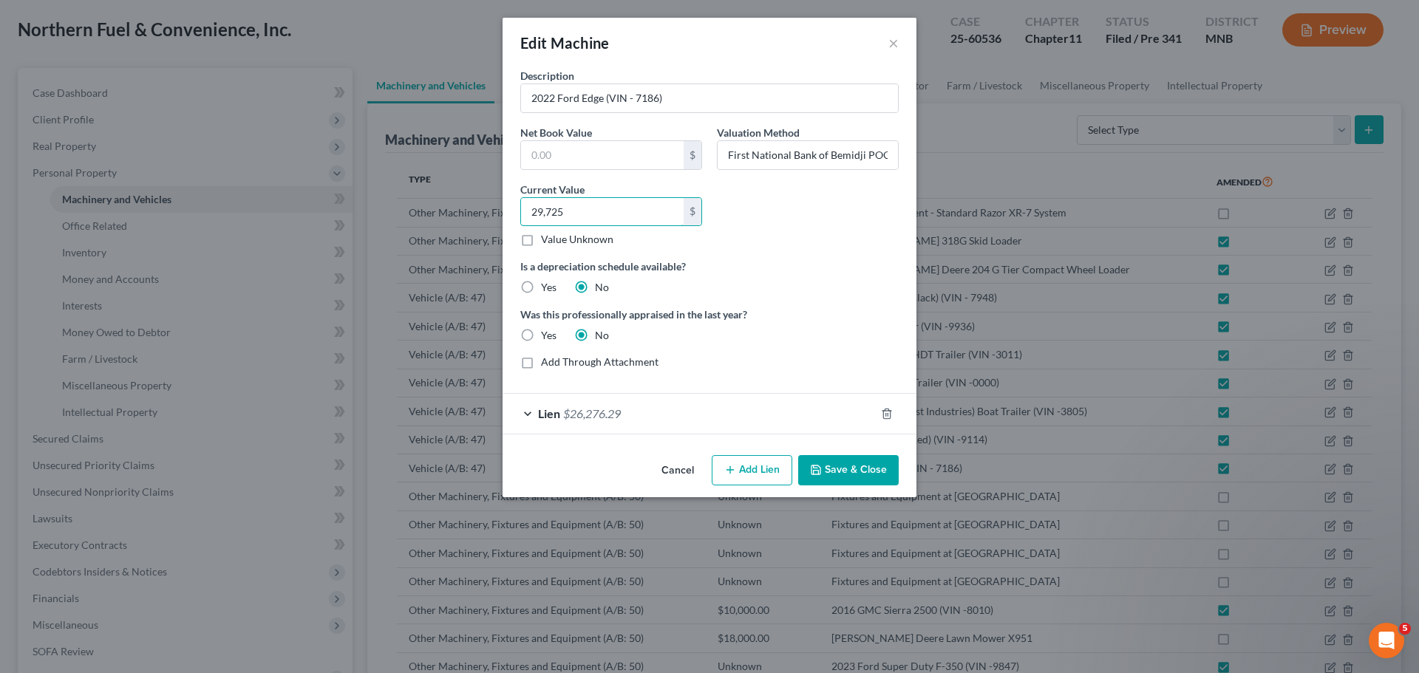
type input "29,725"
click at [855, 472] on button "Save & Close" at bounding box center [848, 470] width 101 height 31
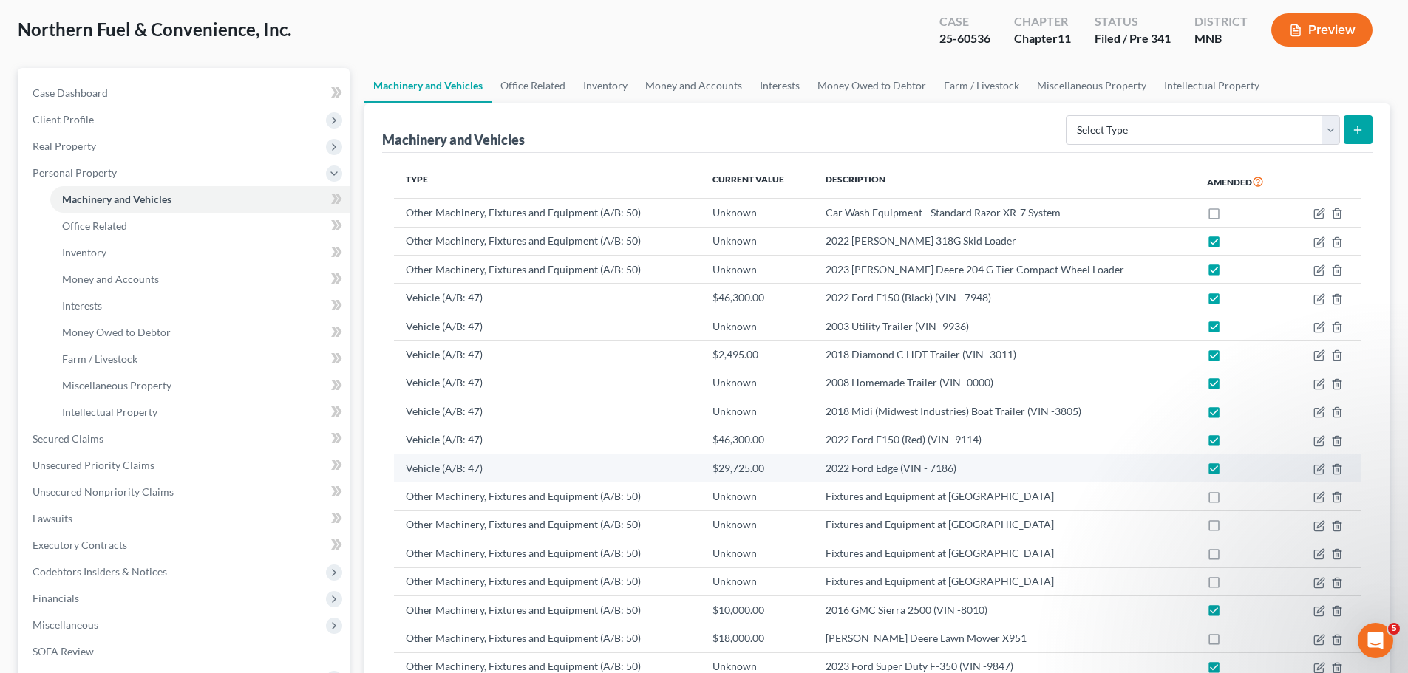
scroll to position [222, 0]
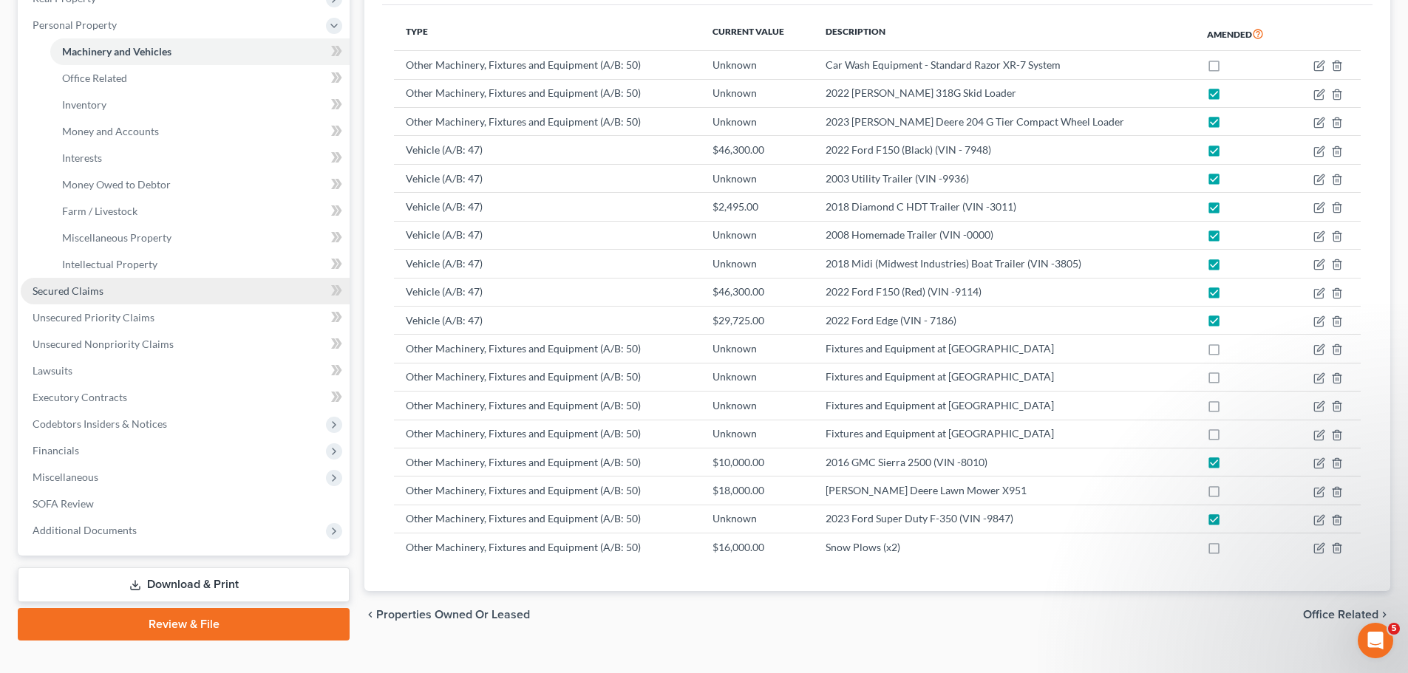
drag, startPoint x: 94, startPoint y: 292, endPoint x: 104, endPoint y: 293, distance: 10.4
click at [94, 292] on span "Secured Claims" at bounding box center [68, 291] width 71 height 13
